Goal: Complete application form: Complete application form

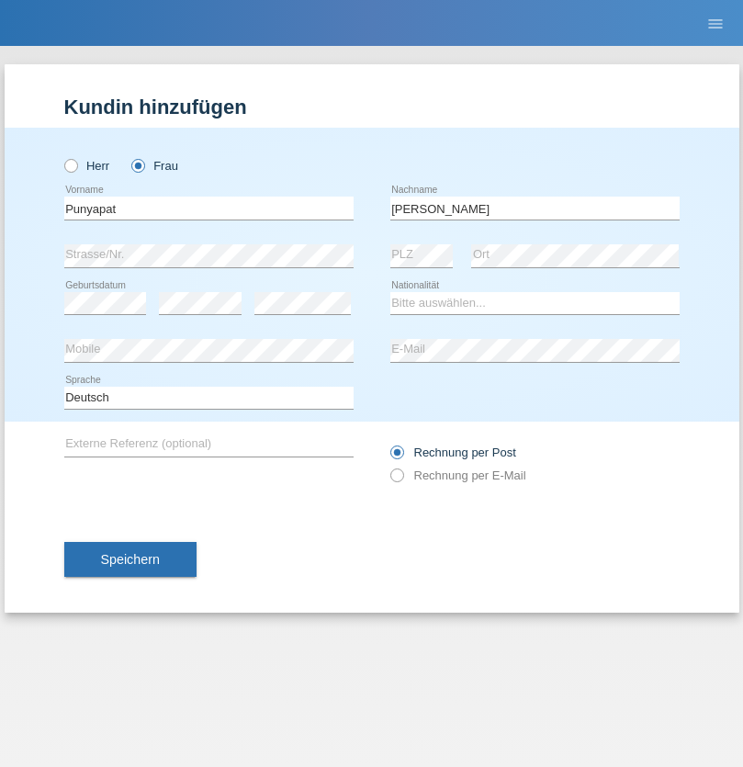
type input "[PERSON_NAME]"
select select "TH"
select select "C"
select select "06"
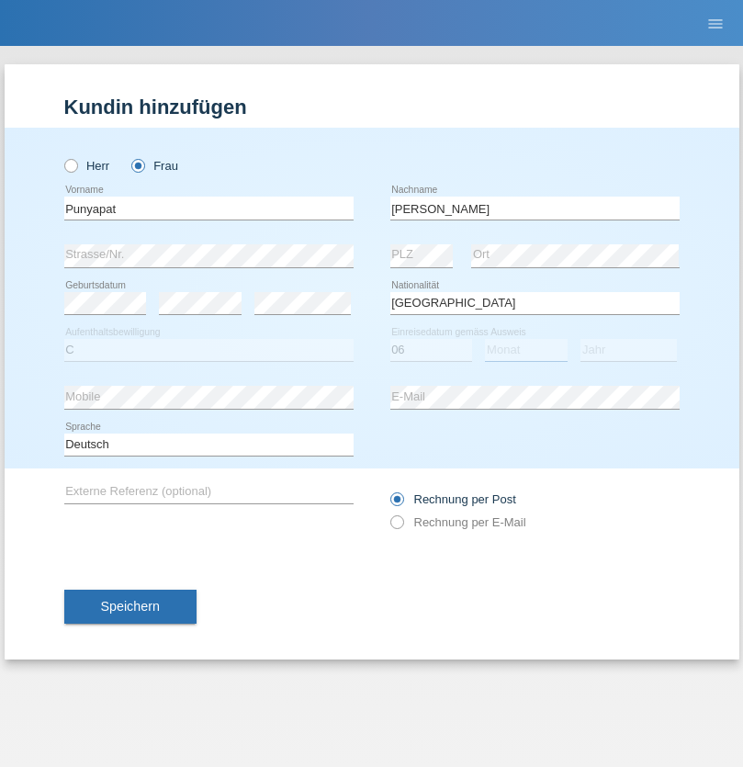
select select "12"
select select "2020"
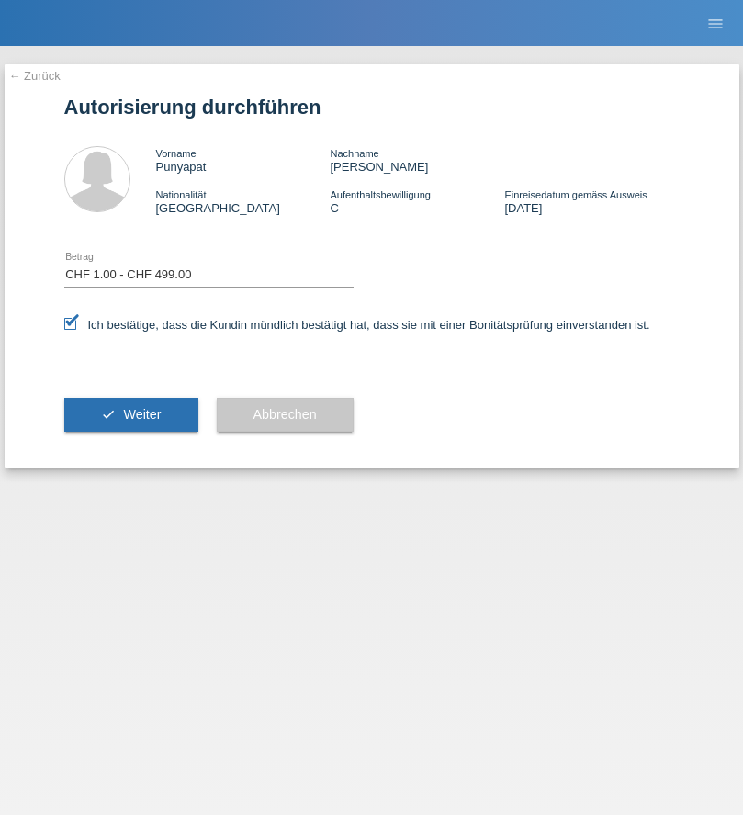
select select "1"
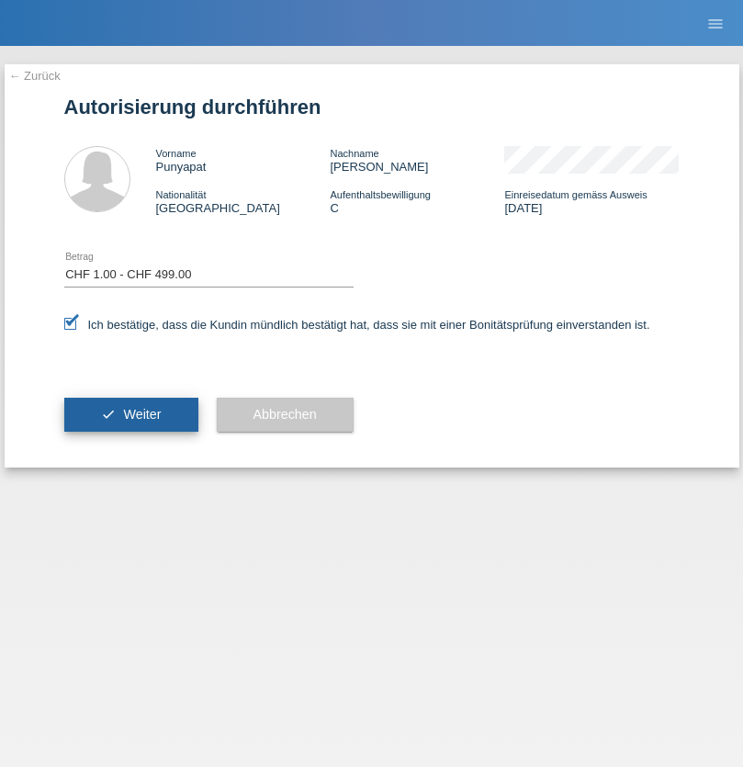
click at [130, 414] on span "Weiter" at bounding box center [142, 414] width 38 height 15
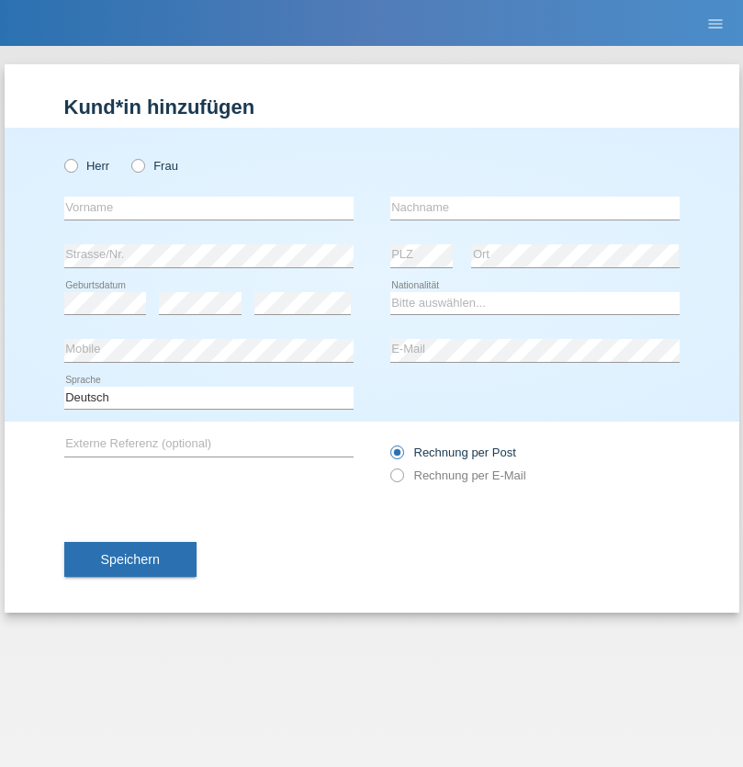
radio input "true"
click at [209, 208] on input "text" at bounding box center [208, 208] width 289 height 23
type input "AnnaMaria"
click at [535, 208] on input "text" at bounding box center [535, 208] width 289 height 23
type input "Fabisiak"
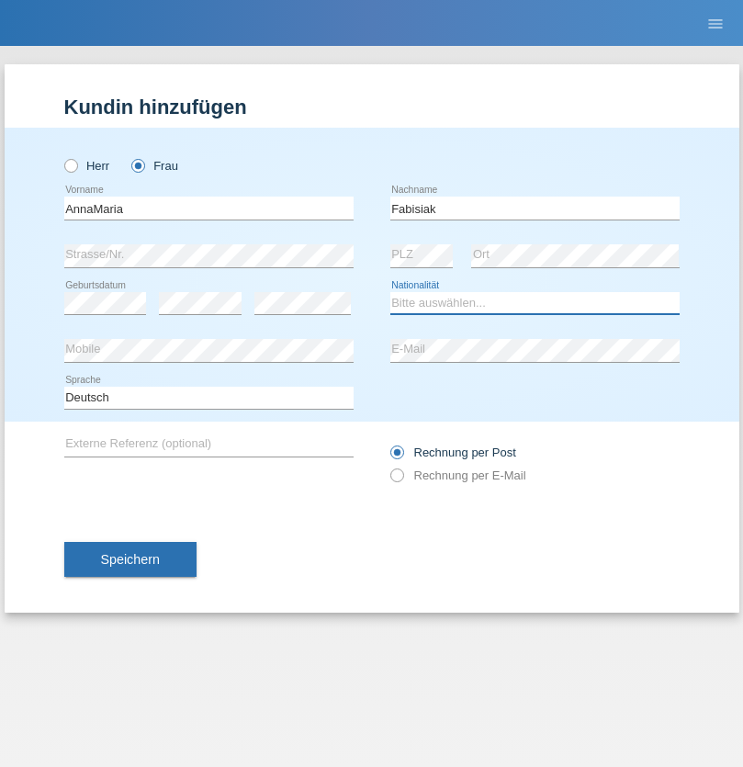
select select "PL"
select select "C"
select select "25"
select select "04"
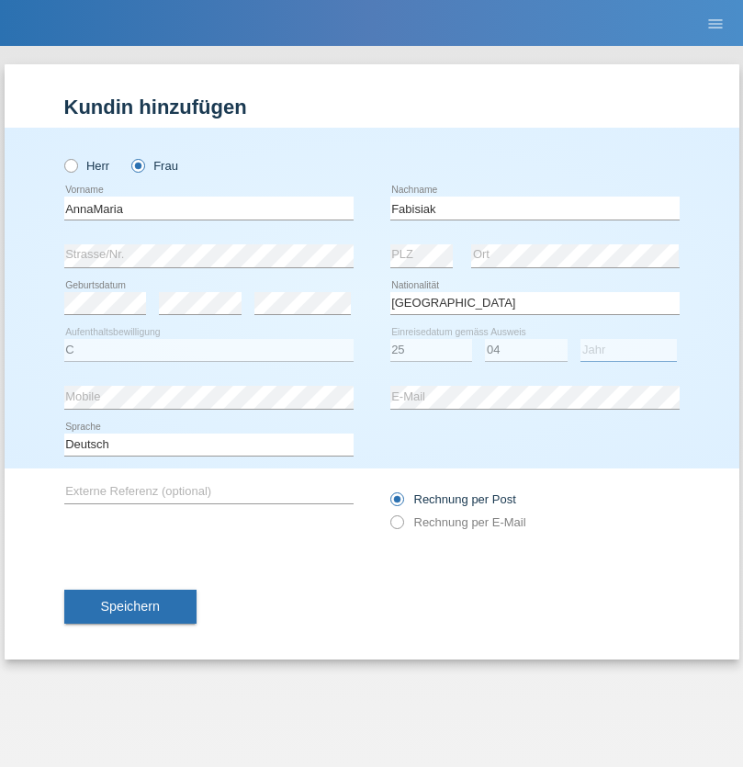
select select "2021"
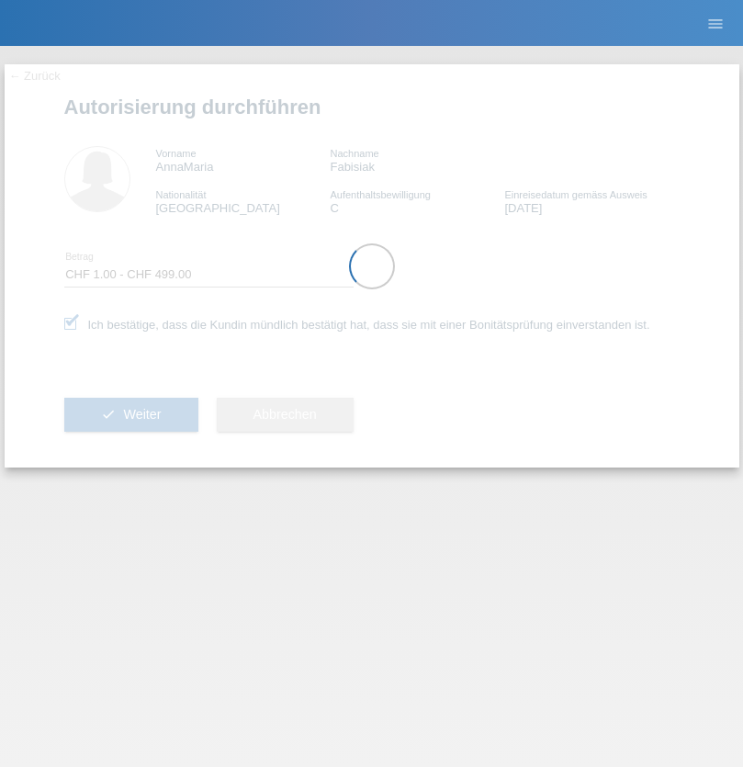
select select "1"
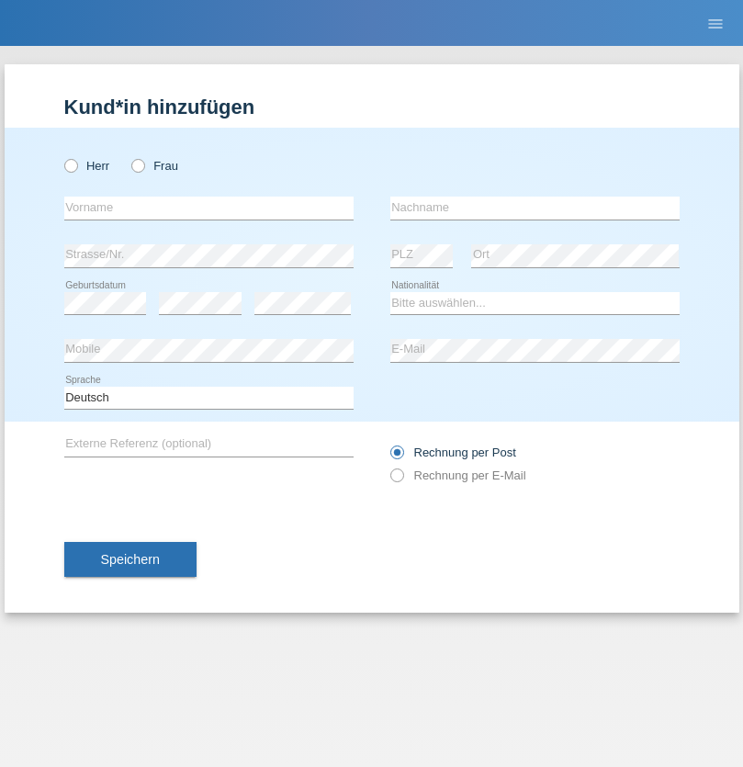
radio input "true"
click at [209, 208] on input "text" at bounding box center [208, 208] width 289 height 23
type input "[PERSON_NAME]"
click at [535, 208] on input "text" at bounding box center [535, 208] width 289 height 23
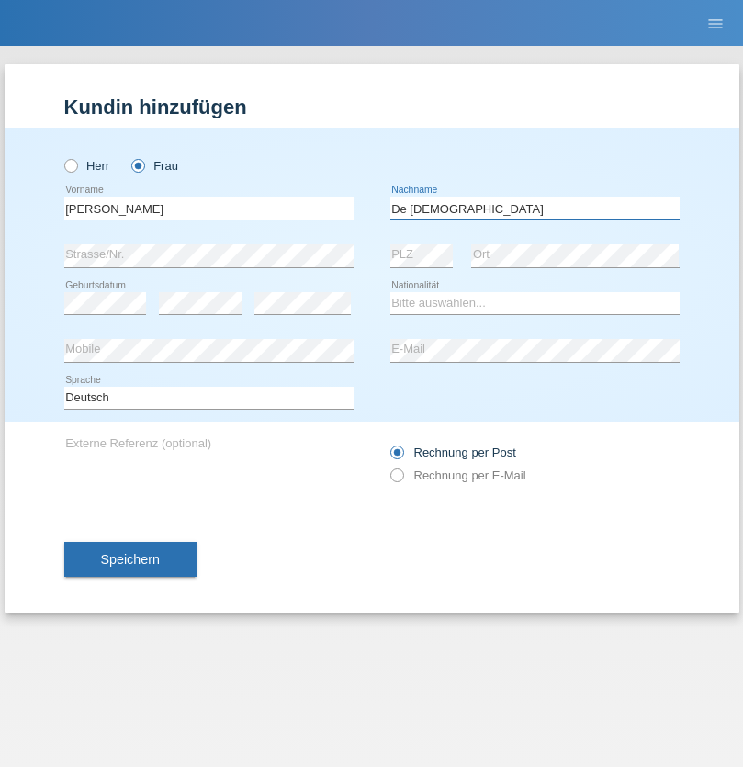
type input "De [DEMOGRAPHIC_DATA]"
select select "CH"
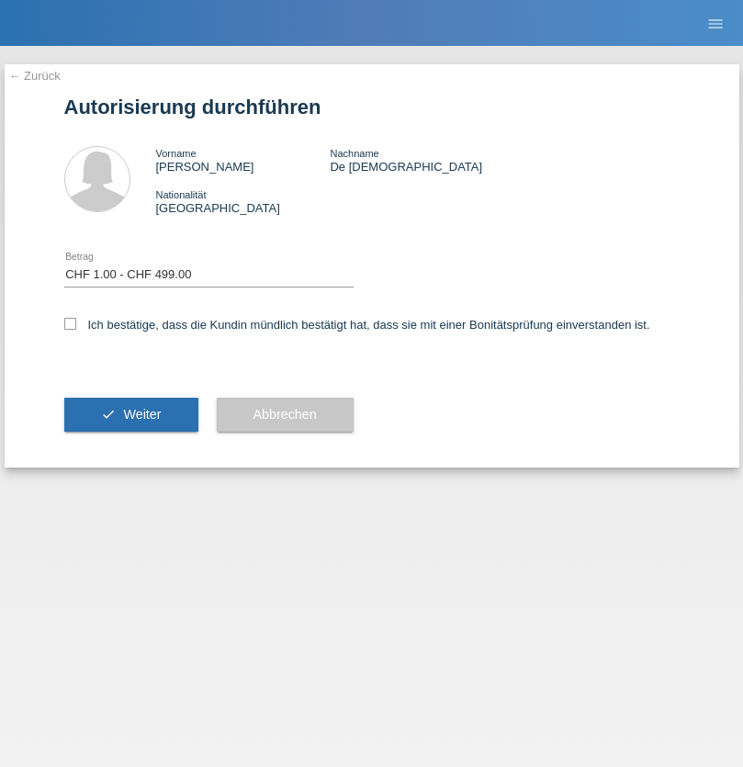
select select "1"
checkbox input "true"
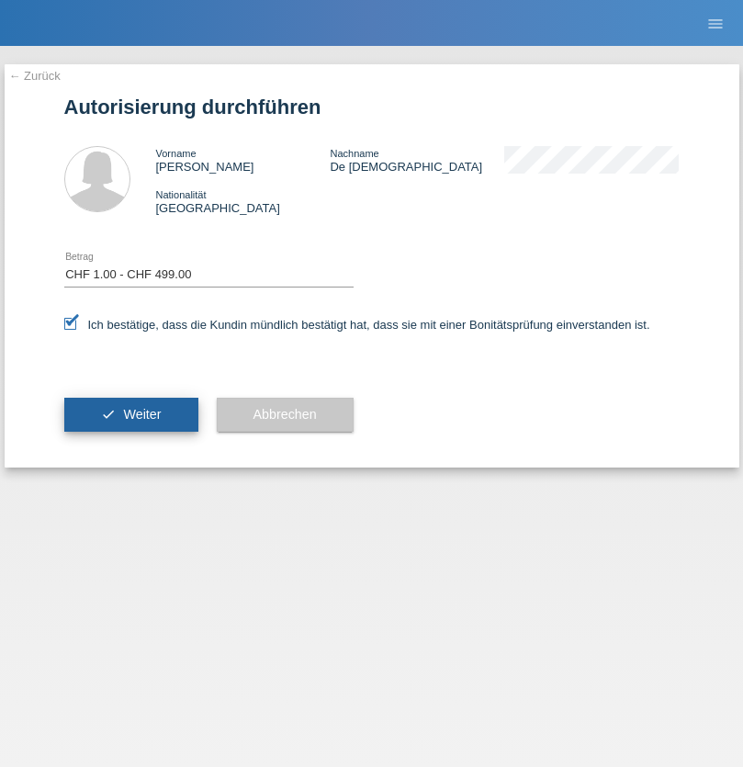
click at [130, 414] on span "Weiter" at bounding box center [142, 414] width 38 height 15
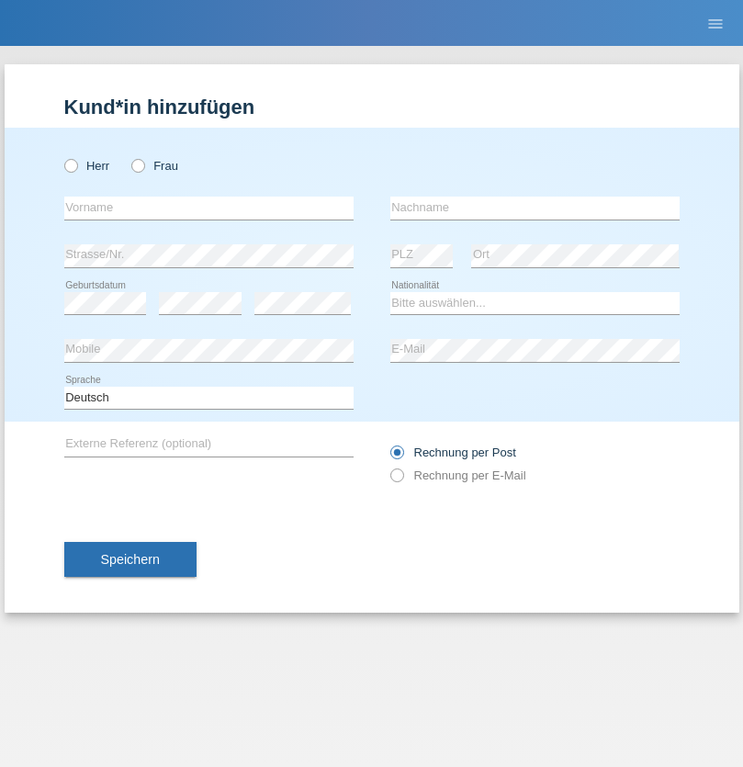
radio input "true"
click at [209, 208] on input "text" at bounding box center [208, 208] width 289 height 23
type input "Manuel"
click at [535, 208] on input "text" at bounding box center [535, 208] width 289 height 23
type input "Lazzaroni"
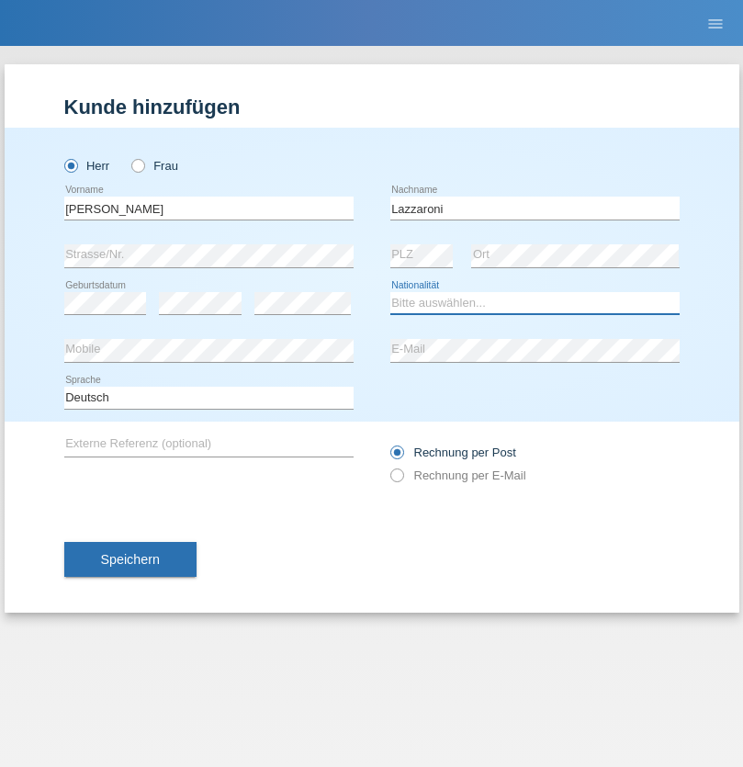
select select "CH"
radio input "true"
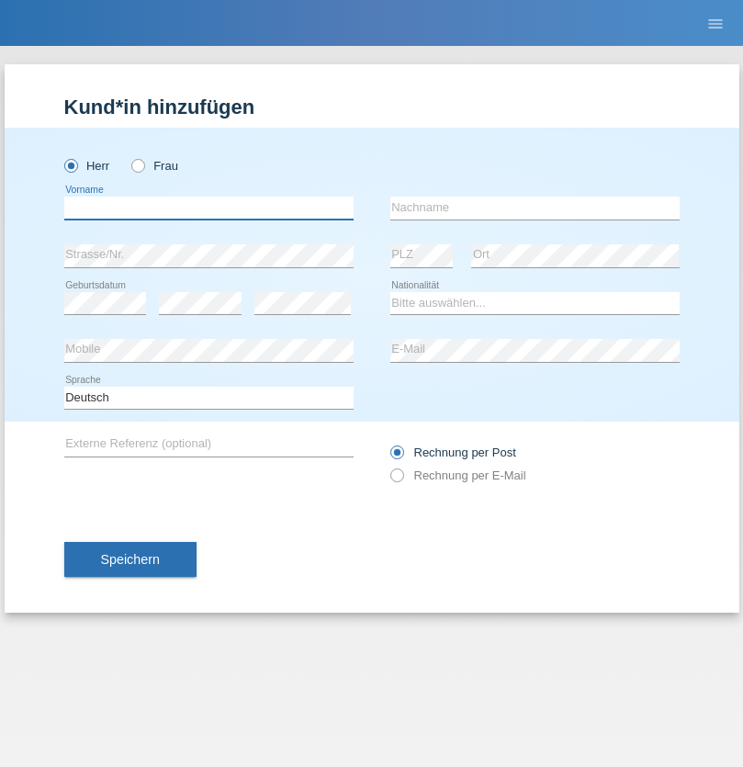
click at [209, 208] on input "text" at bounding box center [208, 208] width 289 height 23
type input "[PERSON_NAME]"
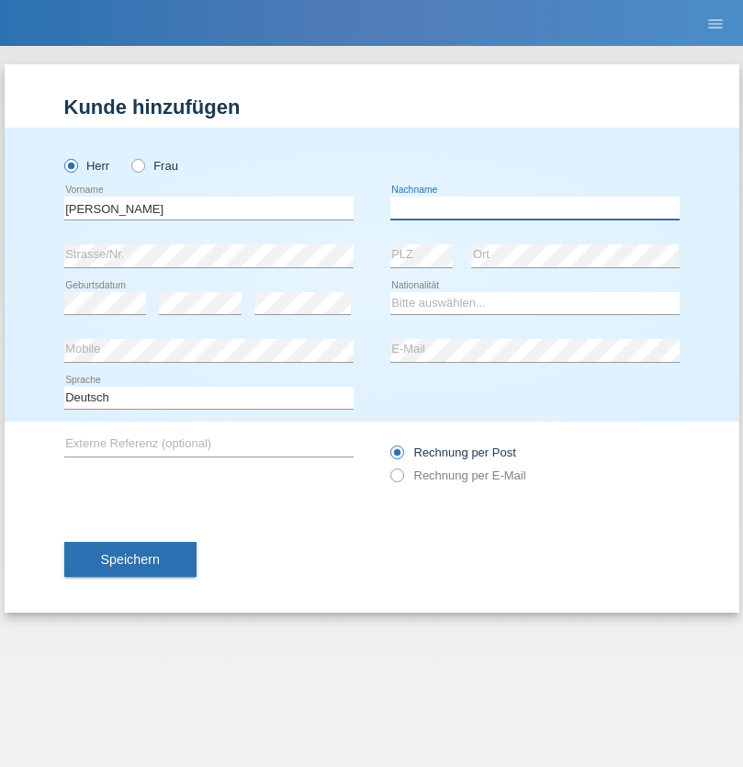
click at [535, 208] on input "text" at bounding box center [535, 208] width 289 height 23
type input "Sampietro"
select select "CH"
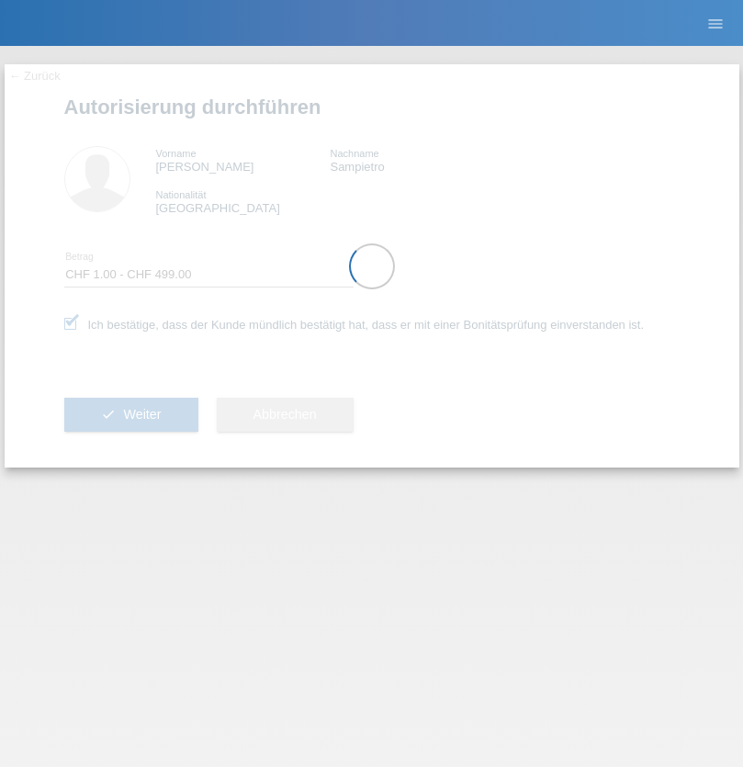
select select "1"
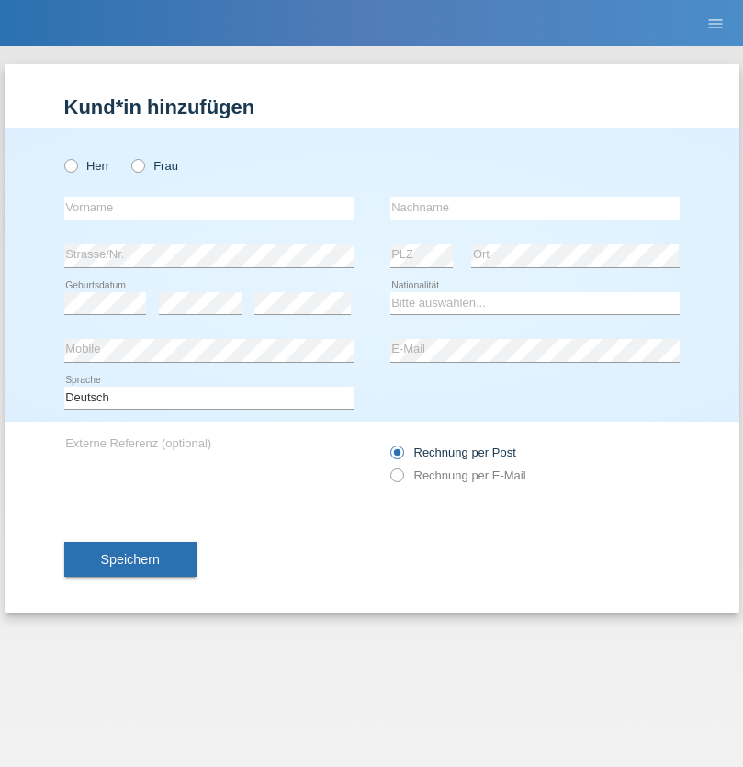
radio input "true"
click at [209, 208] on input "text" at bounding box center [208, 208] width 289 height 23
type input "Benjamin"
click at [535, 208] on input "text" at bounding box center [535, 208] width 289 height 23
type input "Muminovic"
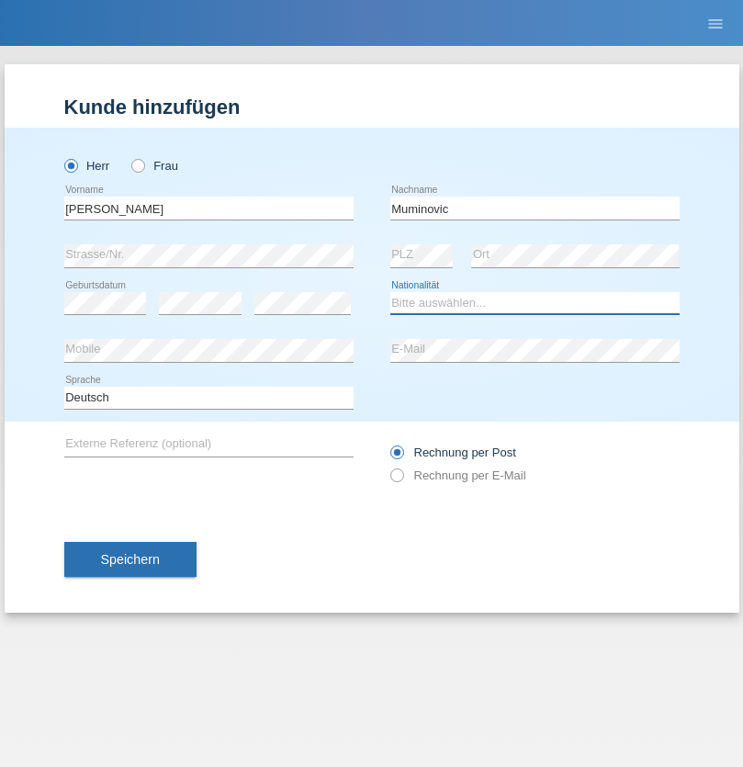
select select "CH"
radio input "true"
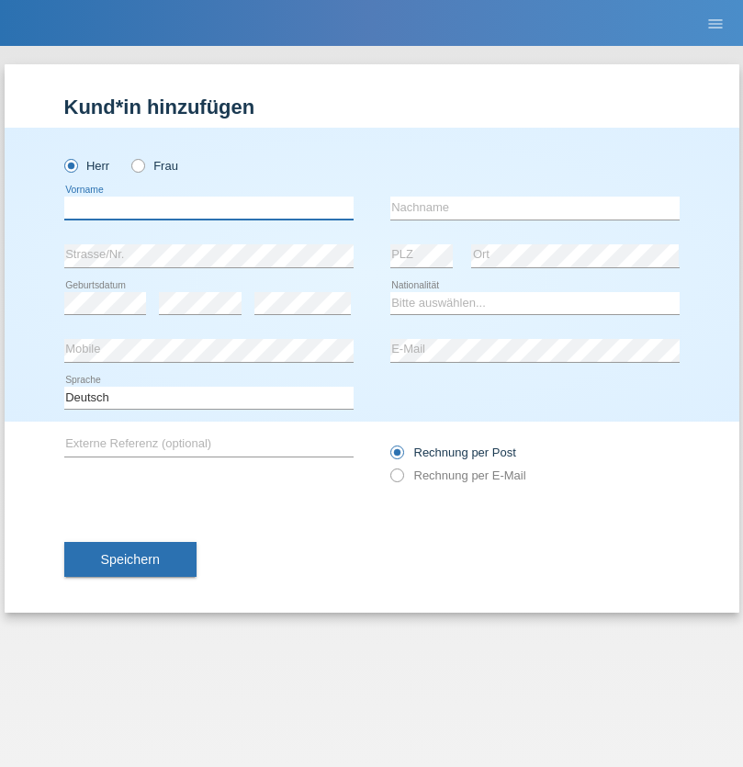
click at [209, 208] on input "text" at bounding box center [208, 208] width 289 height 23
type input "Esban"
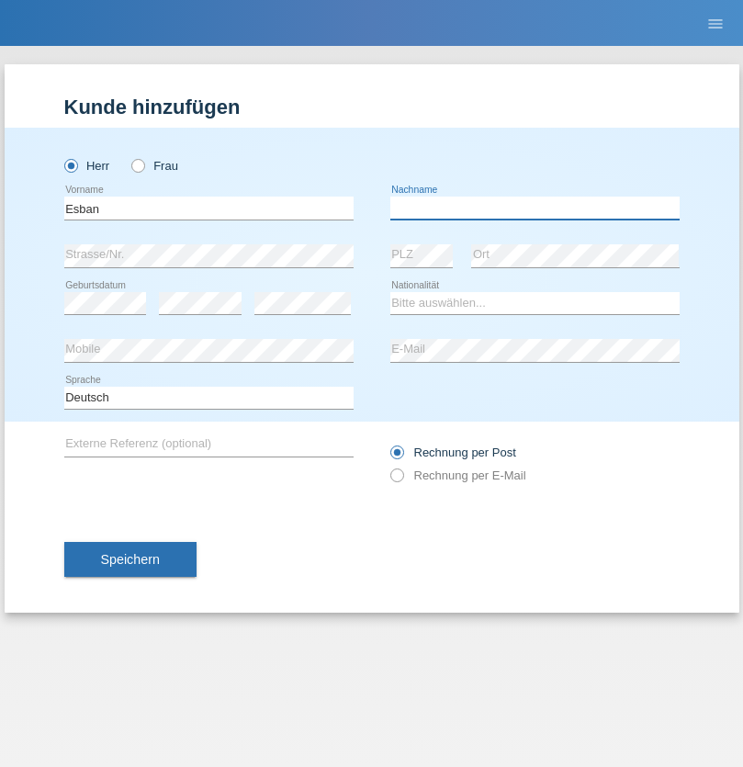
click at [535, 208] on input "text" at bounding box center [535, 208] width 289 height 23
type input "Garcia Abreu"
select select "UG"
select select "C"
select select "21"
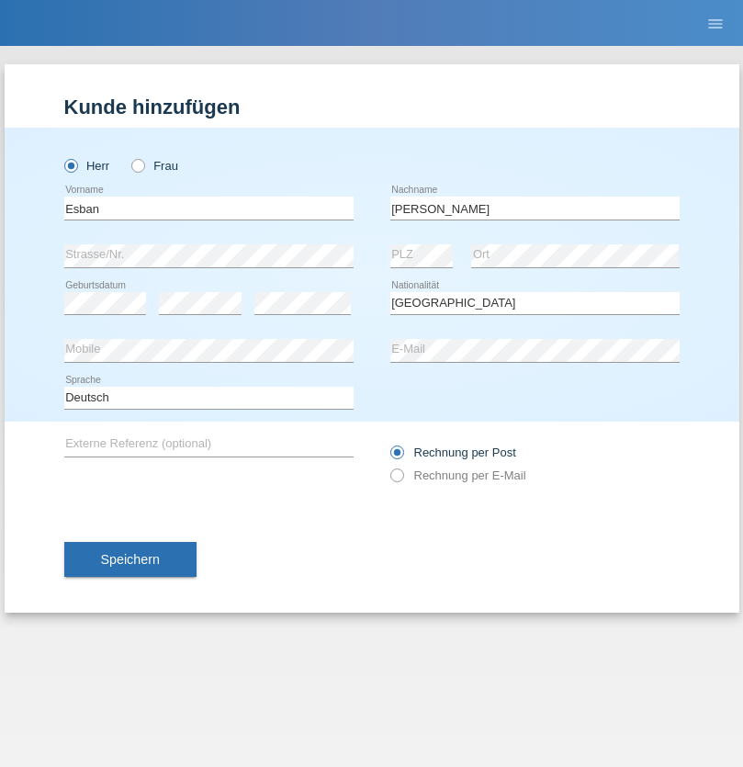
select select "05"
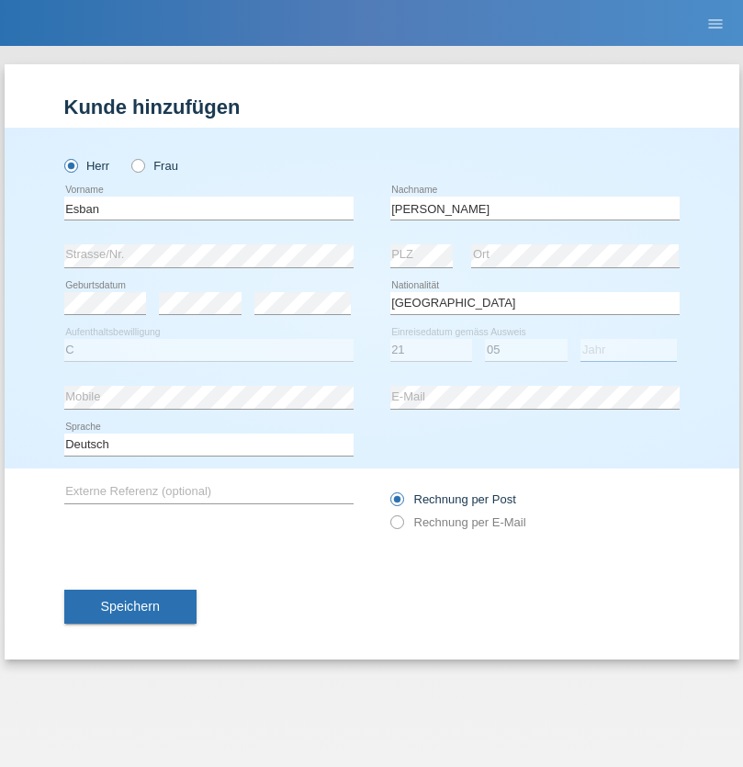
select select "1988"
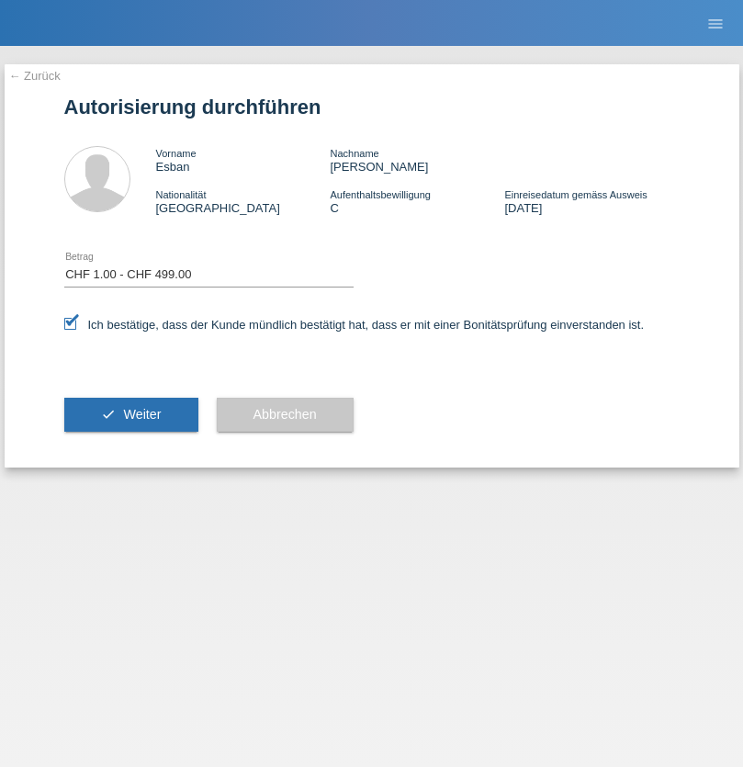
select select "1"
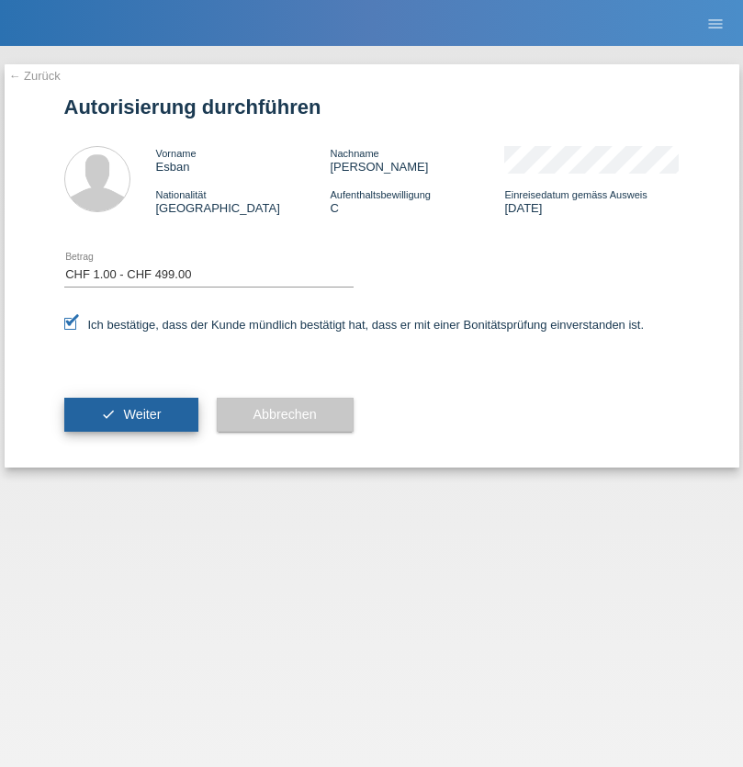
click at [130, 414] on span "Weiter" at bounding box center [142, 414] width 38 height 15
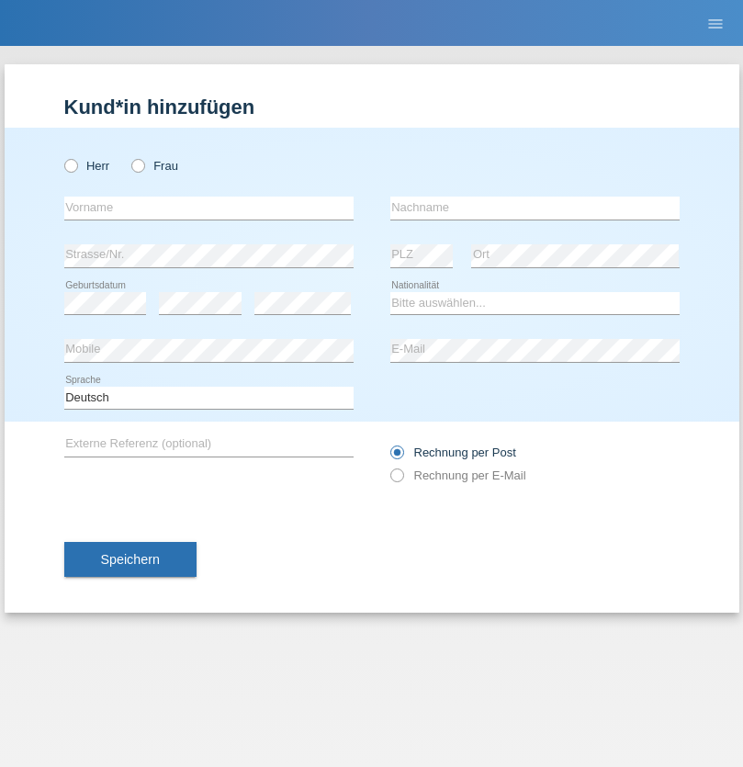
radio input "true"
click at [209, 208] on input "text" at bounding box center [208, 208] width 289 height 23
type input "Gjylshah"
click at [535, 208] on input "text" at bounding box center [535, 208] width 289 height 23
type input "Kolukaj"
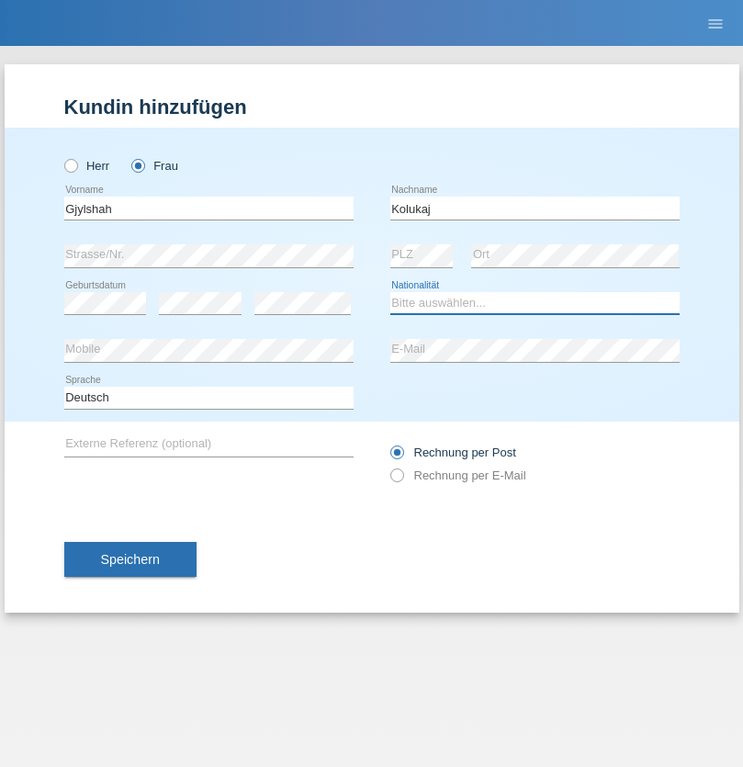
select select "XK"
select select "C"
select select "11"
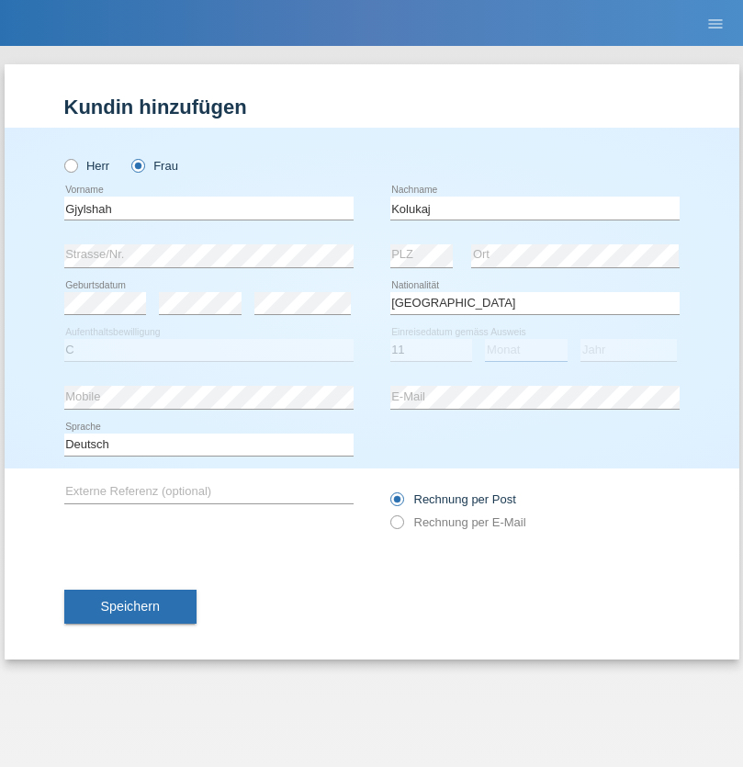
select select "11"
select select "2012"
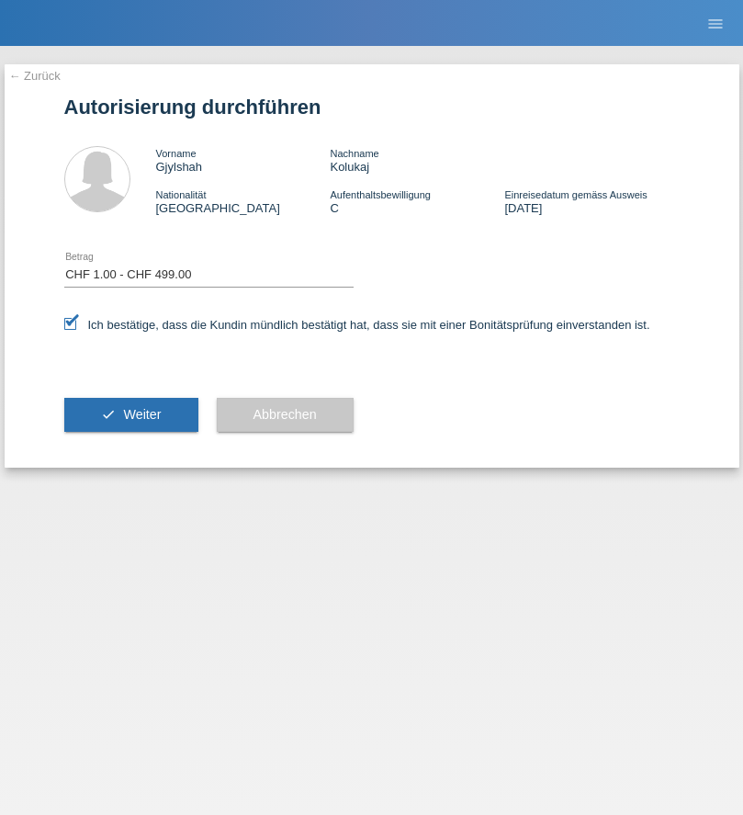
select select "1"
click at [130, 414] on span "Weiter" at bounding box center [142, 414] width 38 height 15
